Goal: Find specific page/section

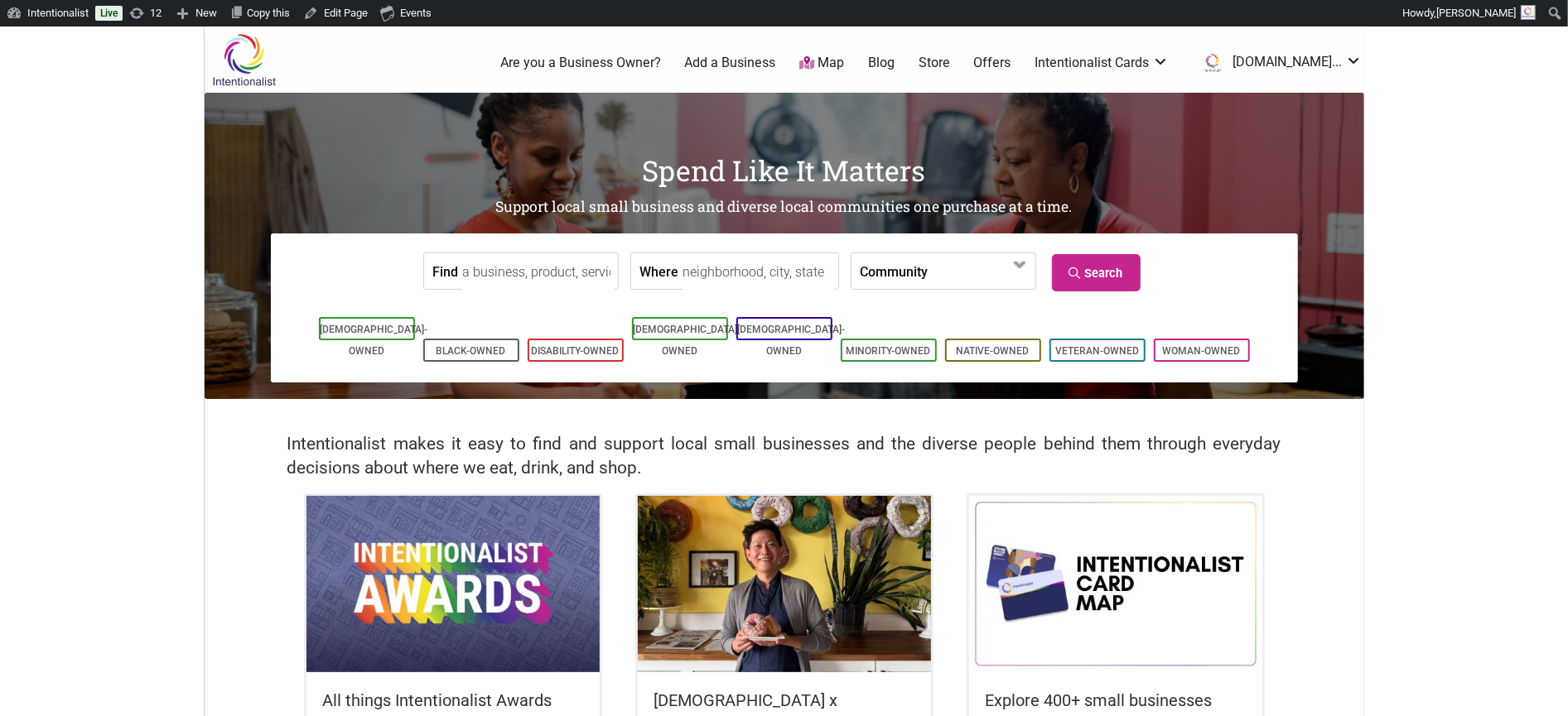
click at [498, 281] on input "Find" at bounding box center [538, 272] width 152 height 37
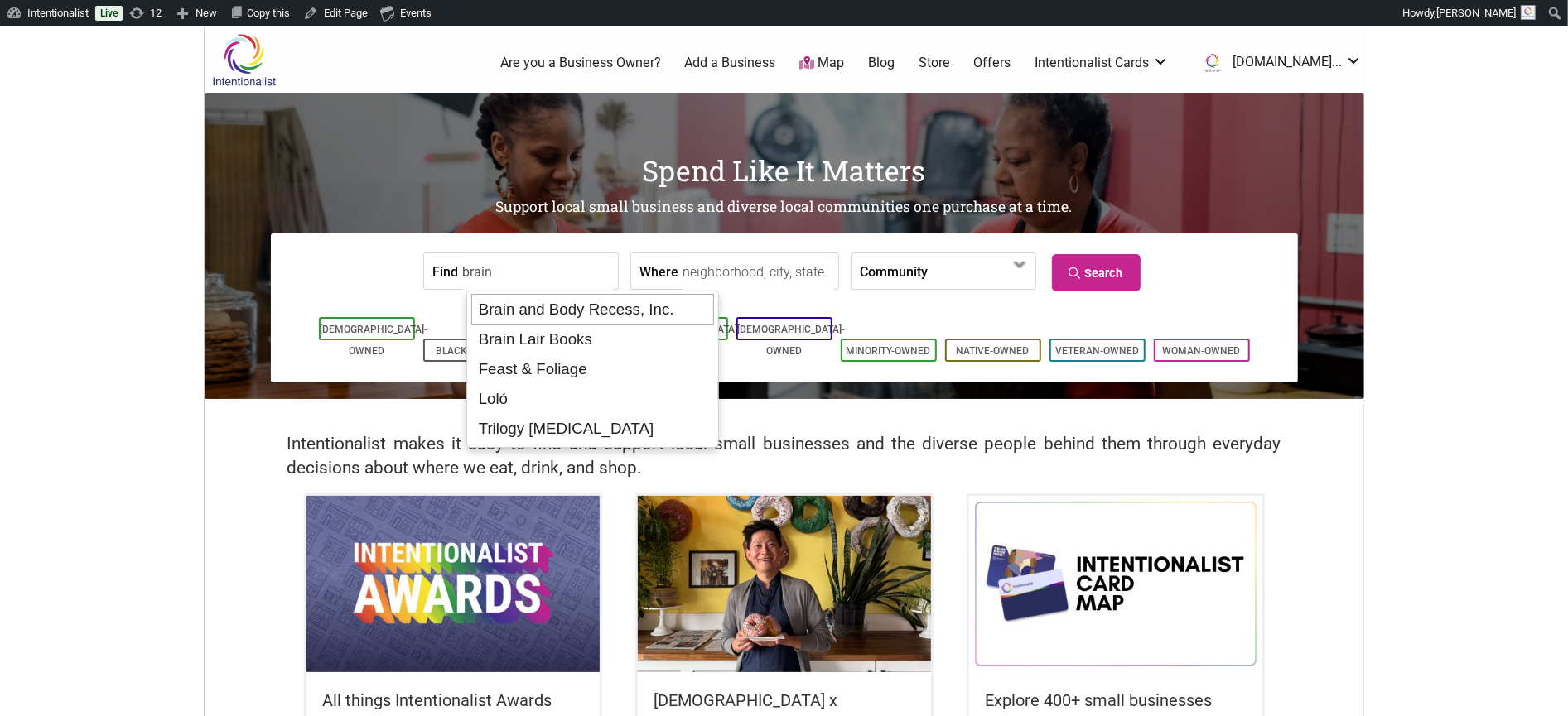
click at [524, 310] on div "Brain and Body Recess, Inc." at bounding box center [592, 310] width 242 height 32
type input "Brain and Body Recess, Inc."
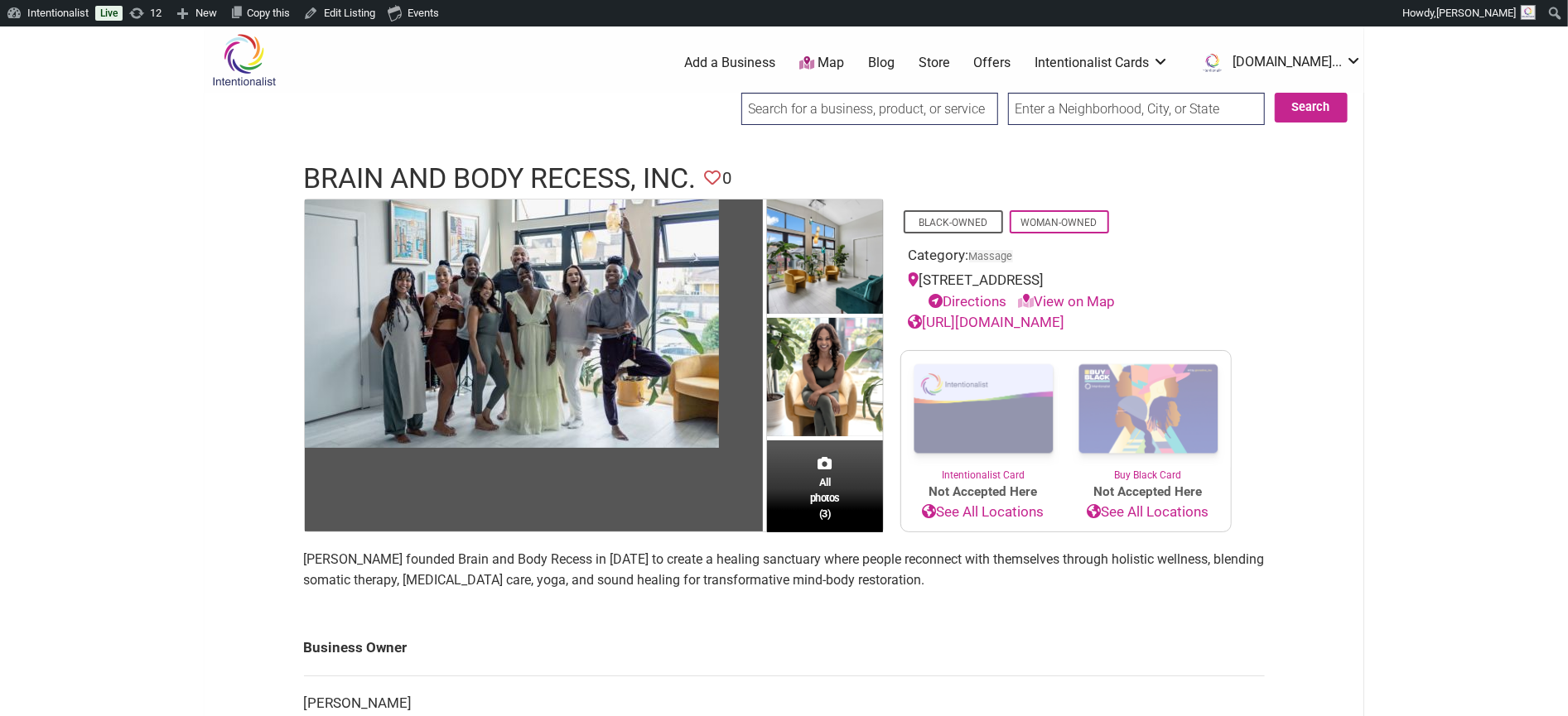
click at [719, 175] on icon at bounding box center [713, 178] width 17 height 17
